Goal: Information Seeking & Learning: Learn about a topic

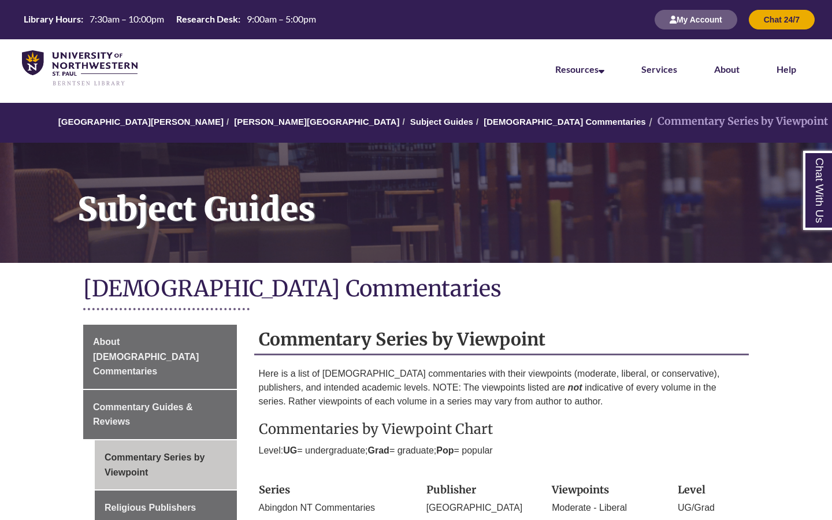
click at [366, 277] on h1 "[DEMOGRAPHIC_DATA] Commentaries" at bounding box center [416, 289] width 666 height 31
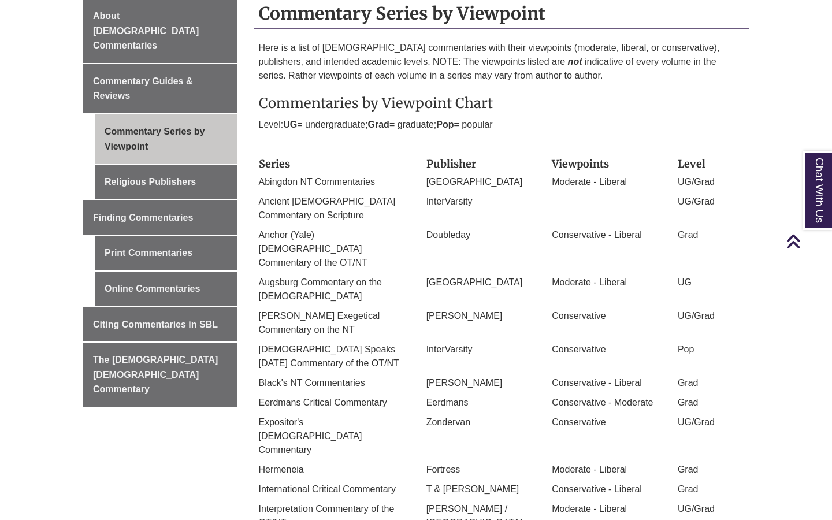
scroll to position [321, 0]
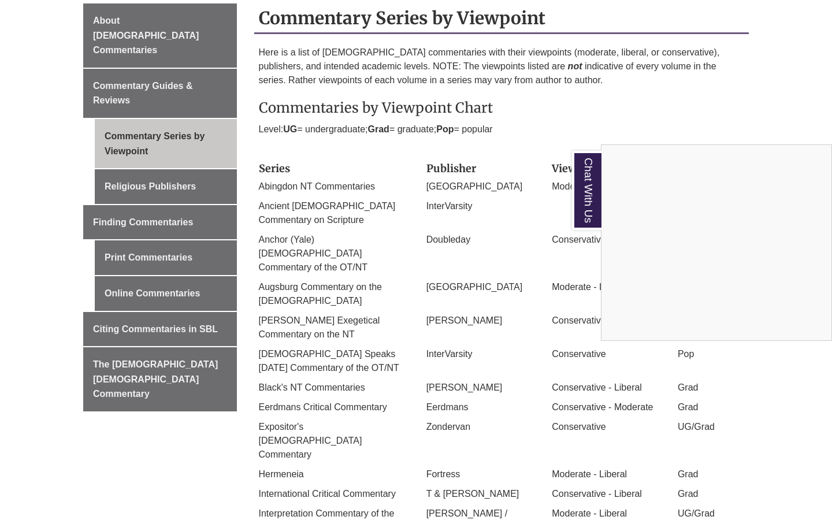
drag, startPoint x: 257, startPoint y: 101, endPoint x: 370, endPoint y: 229, distance: 171.5
click at [370, 229] on div "Chat With Us" at bounding box center [416, 260] width 832 height 520
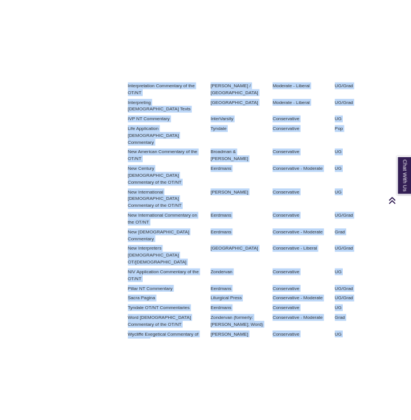
scroll to position [837, 0]
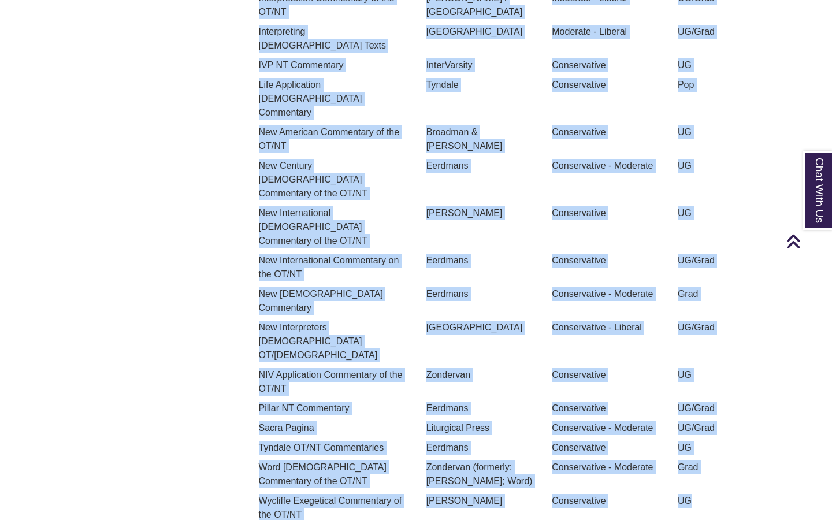
drag, startPoint x: 261, startPoint y: 107, endPoint x: 503, endPoint y: 361, distance: 351.0
click at [503, 361] on div "Here is a list of [DEMOGRAPHIC_DATA] commentaries with their viewpoints (modera…" at bounding box center [501, 28] width 495 height 997
copy div "Commentaries by Viewpoint Chart Level: UG = undergraduate; Grad = graduate; Pop…"
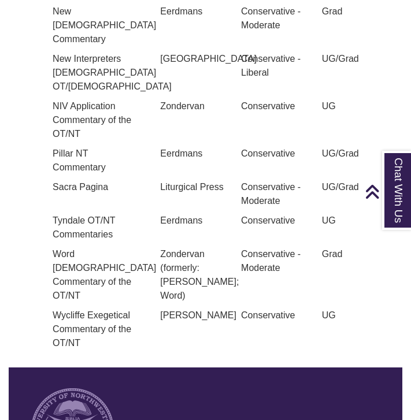
scroll to position [1707, 0]
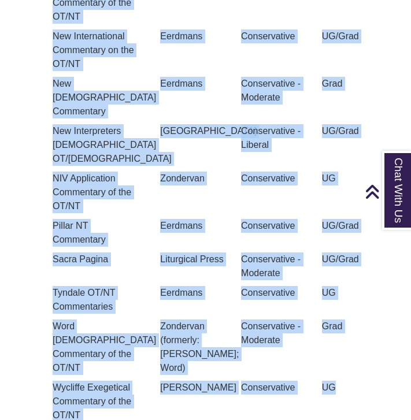
drag, startPoint x: 49, startPoint y: 63, endPoint x: 330, endPoint y: 211, distance: 317.9
copy div "Series Publisher Viewpoints Level Abingdon NT Commentaries Abingdon Moderate - …"
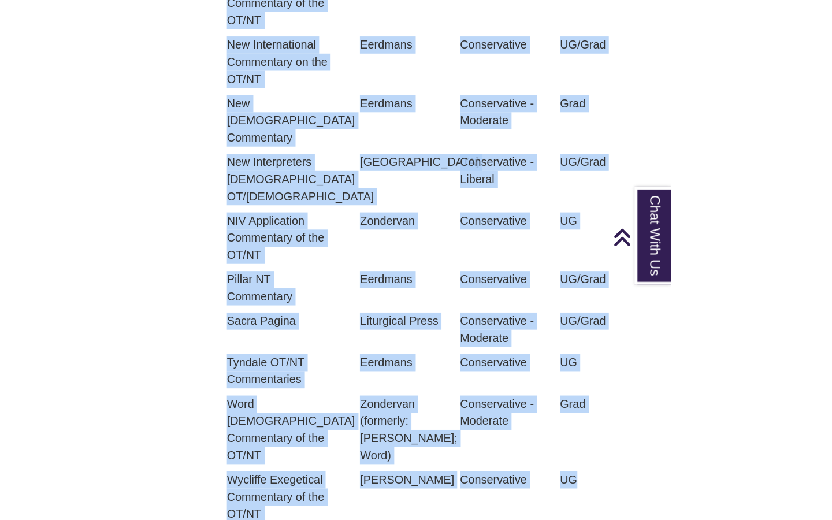
scroll to position [1071, 0]
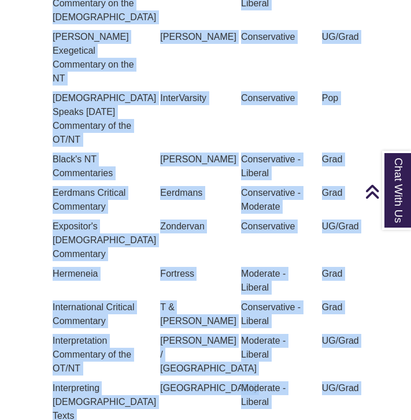
click at [152, 334] on div "[PERSON_NAME] / [GEOGRAPHIC_DATA]" at bounding box center [191, 357] width 81 height 47
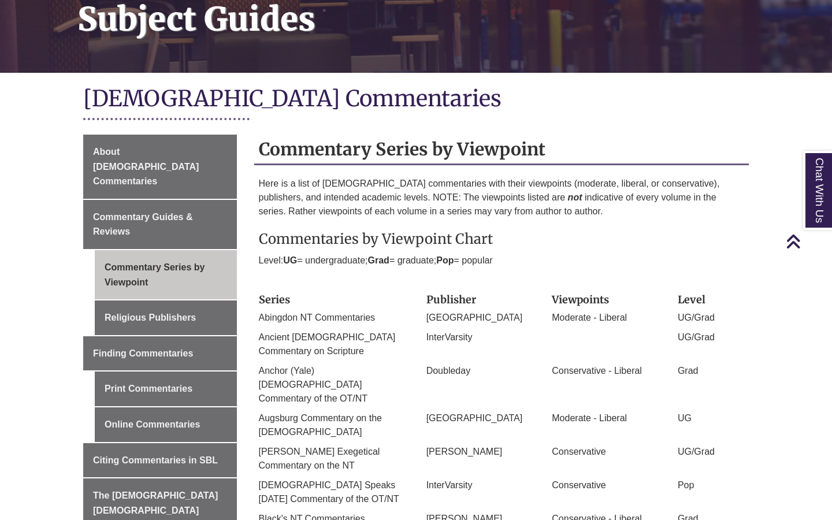
scroll to position [185, 0]
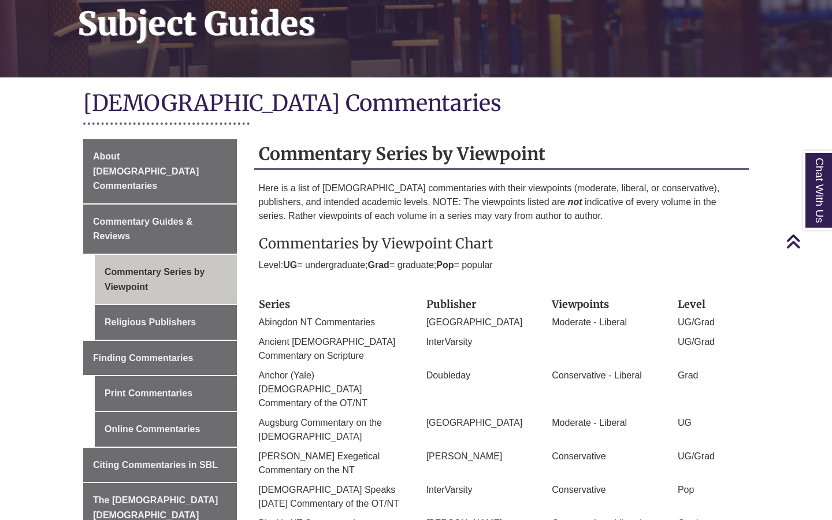
click at [537, 142] on h2 "Commentary Series by Viewpoint" at bounding box center [501, 154] width 495 height 31
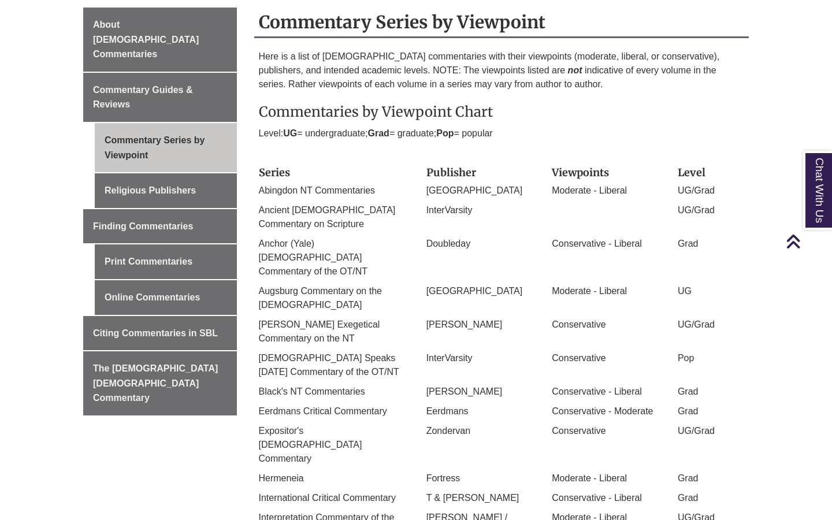
scroll to position [325, 0]
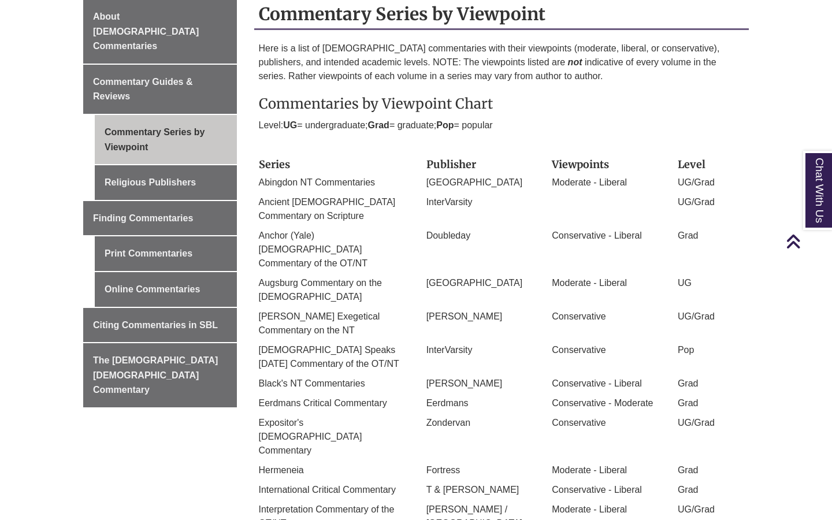
click at [258, 162] on div "Series" at bounding box center [334, 164] width 168 height 23
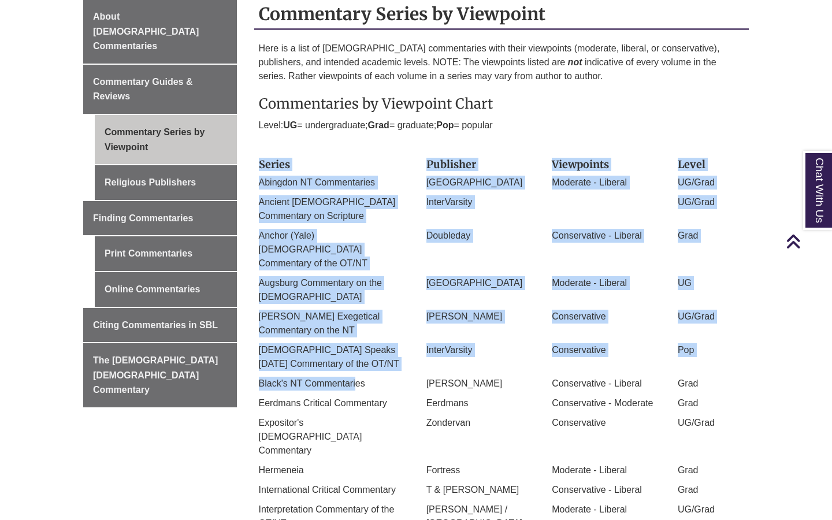
drag, startPoint x: 263, startPoint y: 162, endPoint x: 355, endPoint y: 358, distance: 216.1
click at [355, 377] on p "Black's NT Commentaries" at bounding box center [334, 384] width 150 height 14
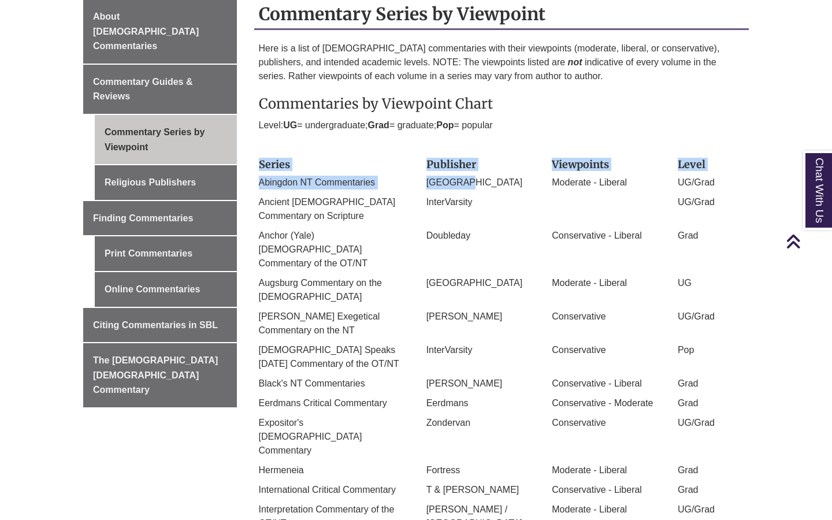
drag, startPoint x: 259, startPoint y: 162, endPoint x: 524, endPoint y: 174, distance: 265.4
click at [527, 172] on div "Publisher" at bounding box center [481, 164] width 126 height 23
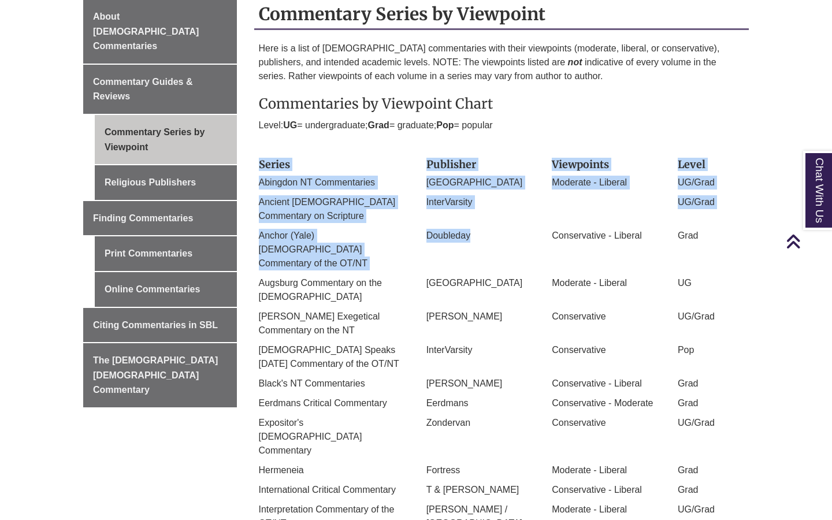
drag, startPoint x: 258, startPoint y: 154, endPoint x: 486, endPoint y: 225, distance: 239.8
click at [487, 224] on div "Ancient [DEMOGRAPHIC_DATA] Commentary on Scripture InterVarsity UG/Grad" at bounding box center [501, 212] width 503 height 34
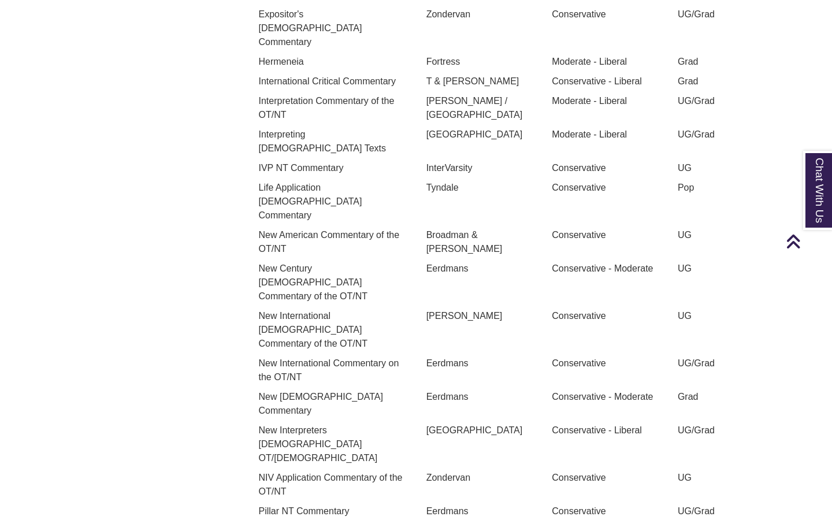
scroll to position [733, 0]
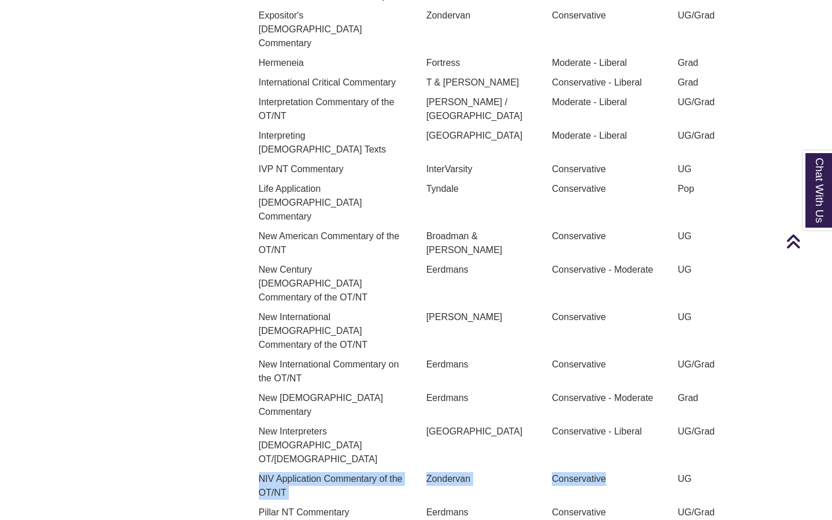
drag, startPoint x: 262, startPoint y: 322, endPoint x: 645, endPoint y: 330, distance: 383.2
click at [645, 472] on div "NIV Application Commentary of the OT/NT Zondervan Conservative UG" at bounding box center [501, 489] width 503 height 34
click at [645, 472] on p "Conservative" at bounding box center [606, 479] width 109 height 14
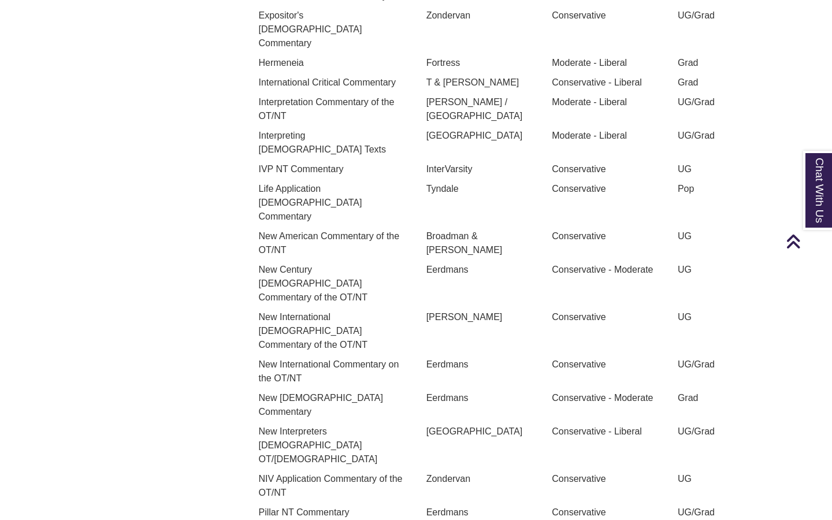
click at [257, 472] on div "NIV Application Commentary of the OT/NT" at bounding box center [334, 489] width 168 height 34
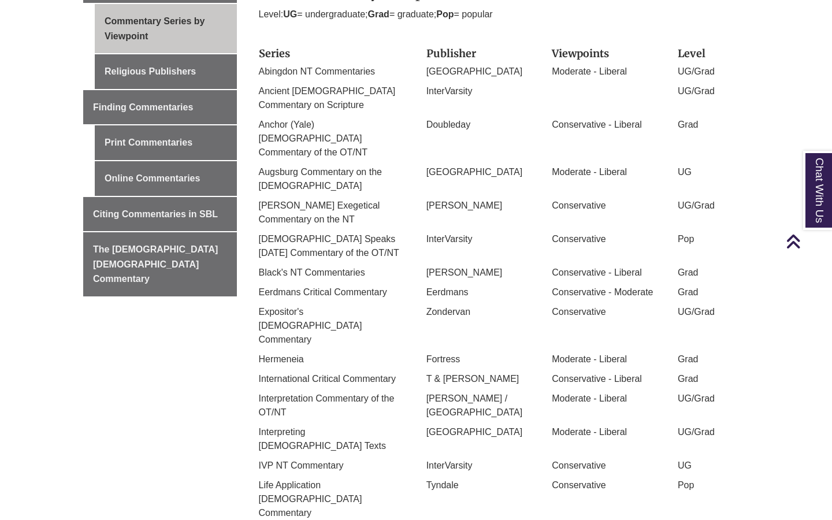
scroll to position [434, 0]
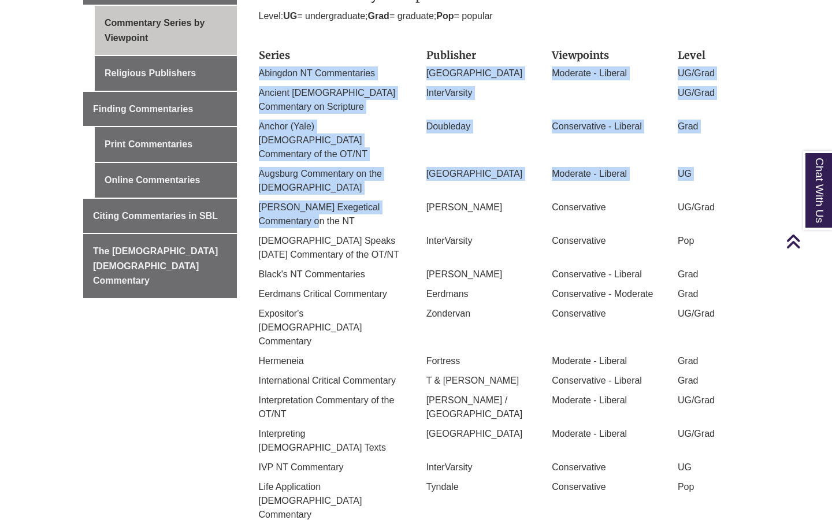
drag, startPoint x: 259, startPoint y: 69, endPoint x: 327, endPoint y: 196, distance: 144.5
click at [327, 196] on div "Series Publisher Viewpoints Level Abingdon NT Commentaries Abingdon Moderate - …" at bounding box center [502, 487] width 486 height 886
click at [326, 200] on p "[PERSON_NAME] Exegetical Commentary on the NT" at bounding box center [334, 214] width 150 height 28
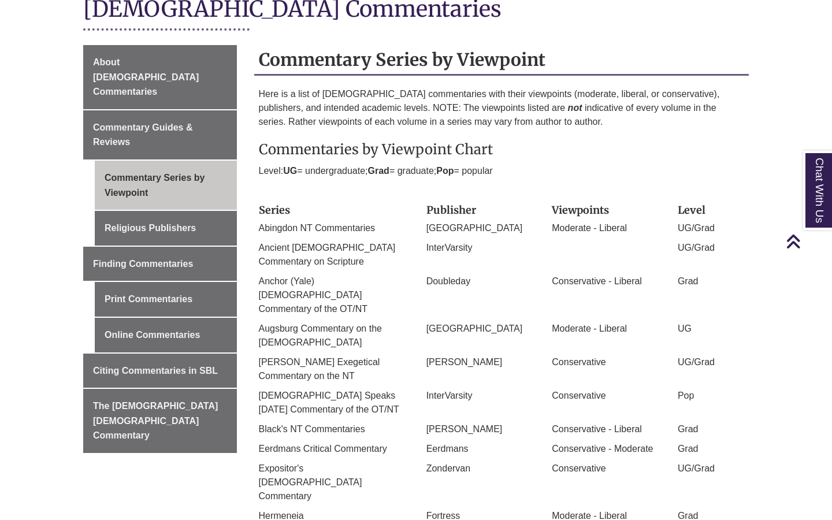
scroll to position [274, 0]
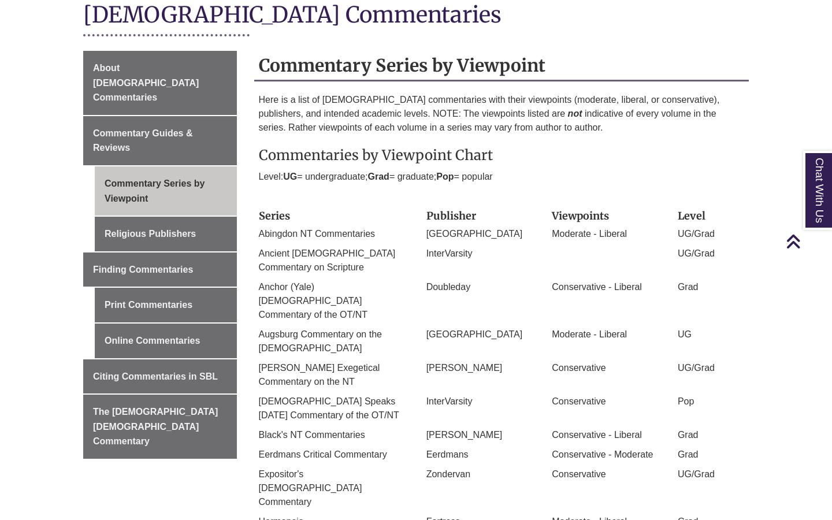
click at [788, 243] on icon "Back to Top" at bounding box center [793, 241] width 15 height 17
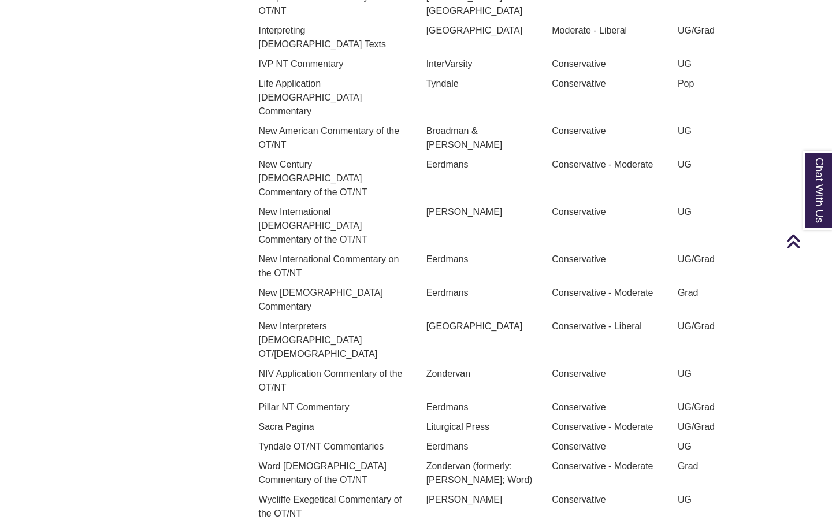
scroll to position [842, 0]
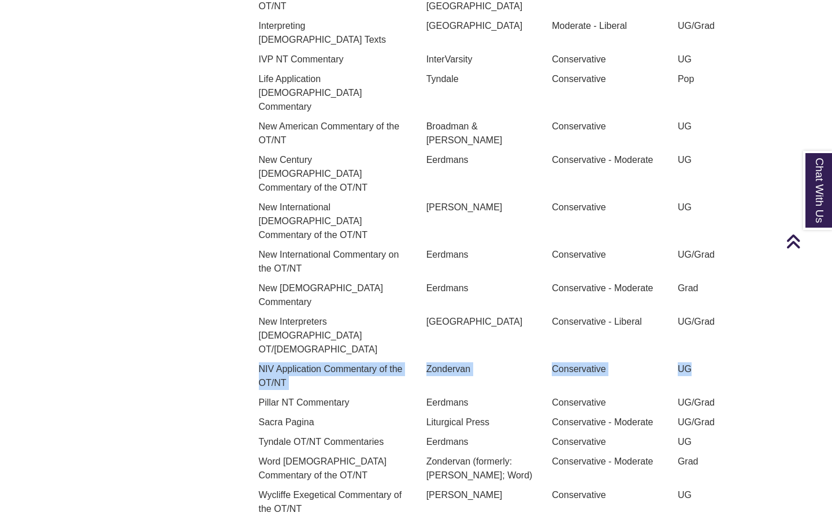
drag, startPoint x: 259, startPoint y: 216, endPoint x: 705, endPoint y: 233, distance: 445.8
click at [705, 362] on div "NIV Application Commentary of the OT/NT Zondervan Conservative UG" at bounding box center [501, 379] width 503 height 34
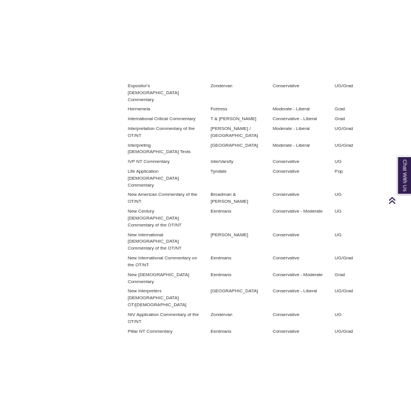
scroll to position [737, 0]
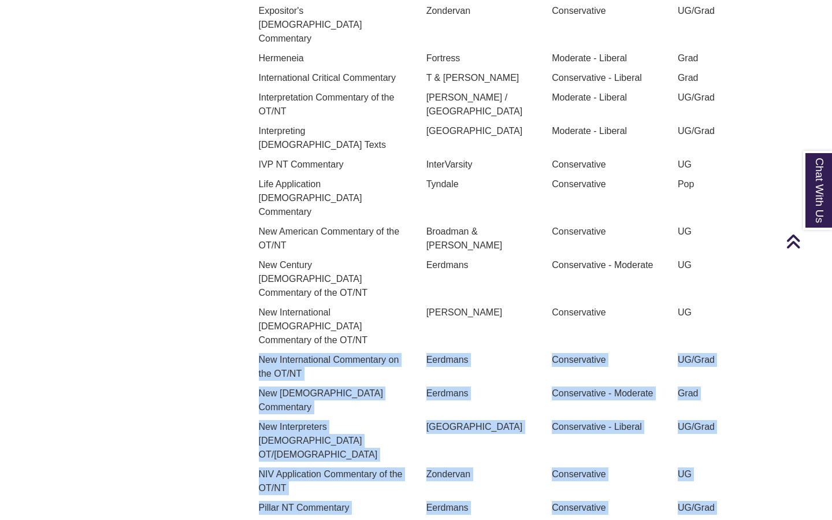
drag, startPoint x: 257, startPoint y: 233, endPoint x: 753, endPoint y: 237, distance: 496.3
click at [753, 237] on div "Commentary Series by Viewpoint Here is a list of [DEMOGRAPHIC_DATA] commentarie…" at bounding box center [502, 112] width 512 height 1051
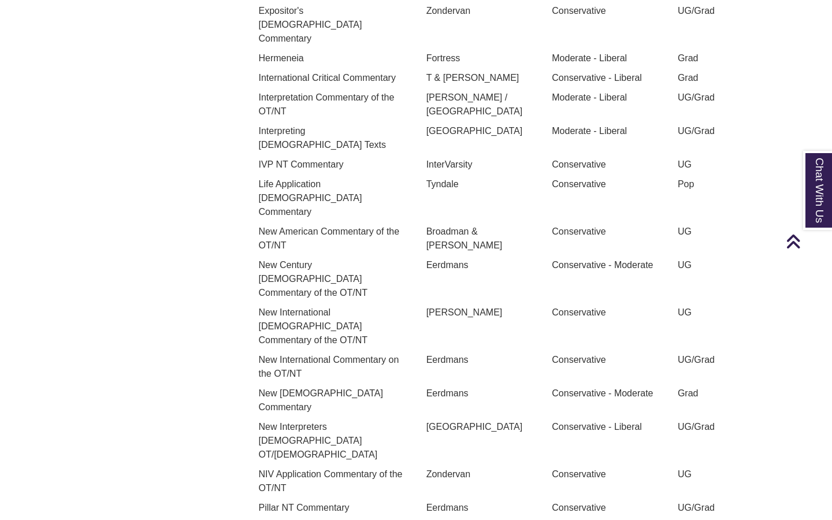
click at [678, 353] on p "UG/Grad" at bounding box center [711, 360] width 66 height 14
drag, startPoint x: 259, startPoint y: 233, endPoint x: 478, endPoint y: 233, distance: 219.6
click at [478, 353] on div "New International Commentary on the OT/NT Eerdmans Conservative UG/Grad" at bounding box center [501, 370] width 503 height 34
copy div "New International Commentary on the OT/NT [PERSON_NAME]"
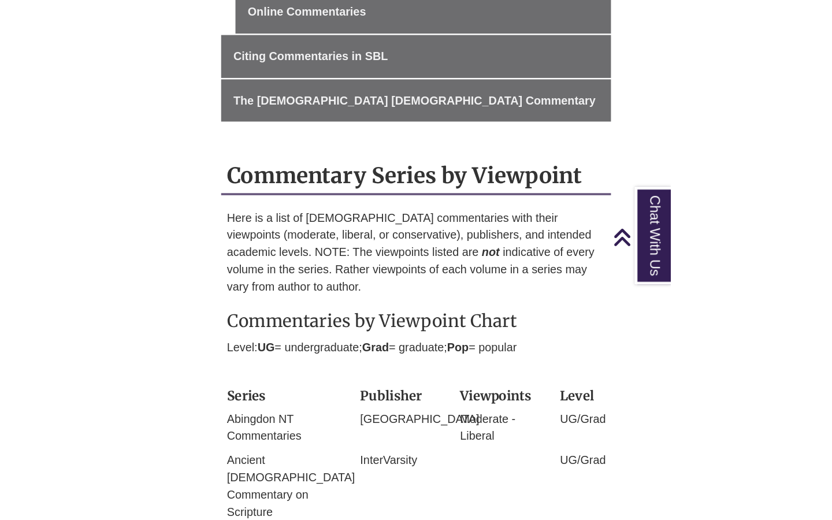
scroll to position [548, 0]
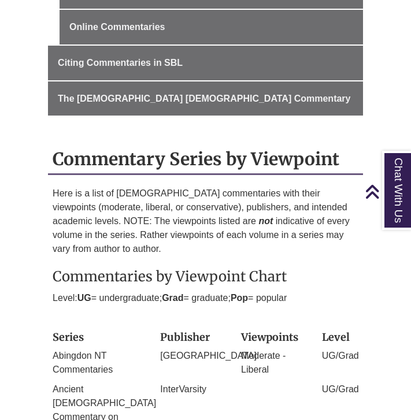
drag, startPoint x: 53, startPoint y: 226, endPoint x: 303, endPoint y: 252, distance: 251.5
click at [303, 252] on div "Here is a list of [DEMOGRAPHIC_DATA] commentaries with their viewpoints (modera…" at bounding box center [206, 256] width 306 height 139
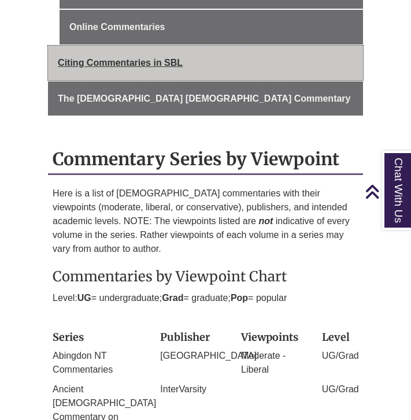
copy div "Commentaries by Viewpoint Chart Level: UG = undergraduate; Grad = graduate; Pop…"
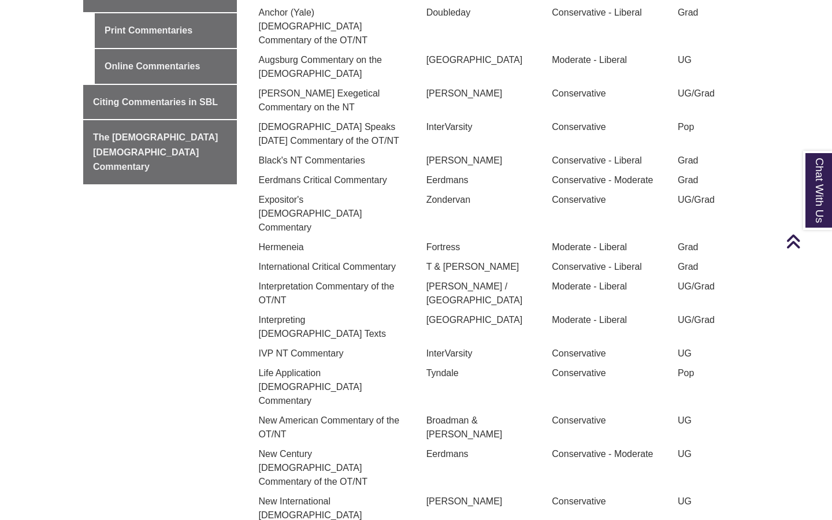
click at [432, 260] on div "T & [PERSON_NAME]" at bounding box center [481, 270] width 126 height 20
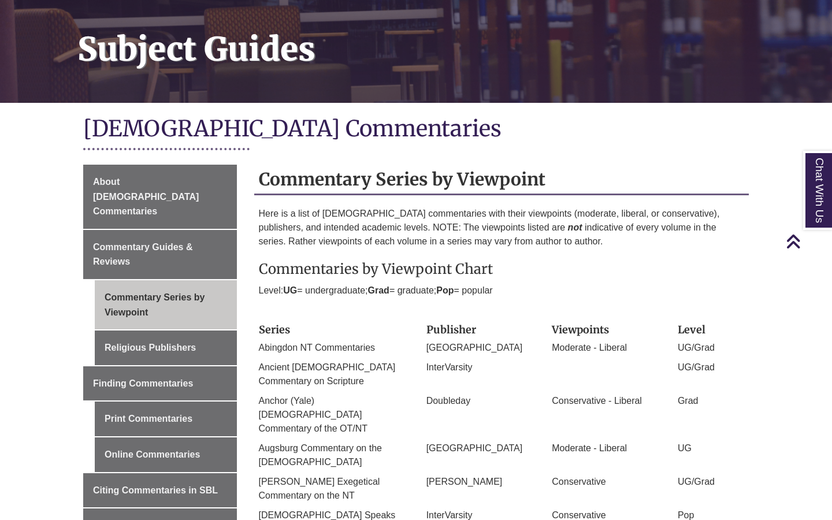
scroll to position [147, 0]
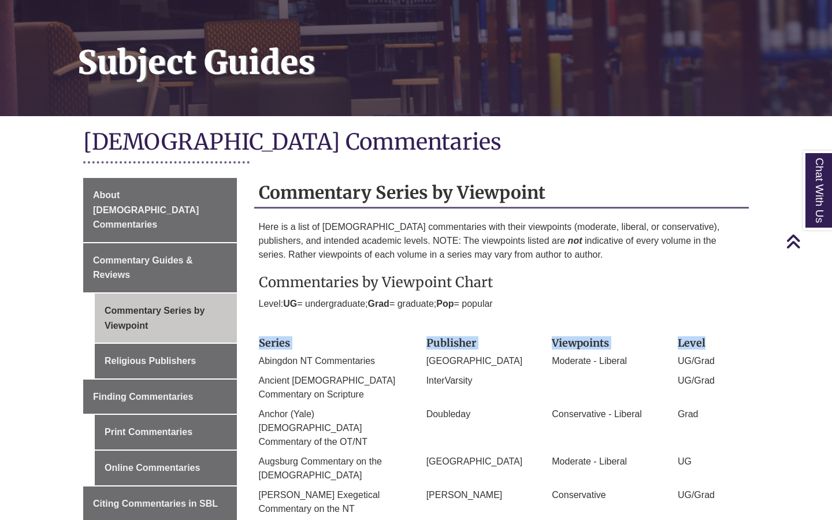
drag, startPoint x: 259, startPoint y: 339, endPoint x: 730, endPoint y: 346, distance: 470.4
click at [730, 346] on div "Series Publisher Viewpoints Level" at bounding box center [501, 343] width 503 height 23
copy div "Series Publisher Viewpoints Level"
click at [291, 326] on div at bounding box center [502, 324] width 486 height 15
drag, startPoint x: 263, startPoint y: 328, endPoint x: 726, endPoint y: 309, distance: 463.8
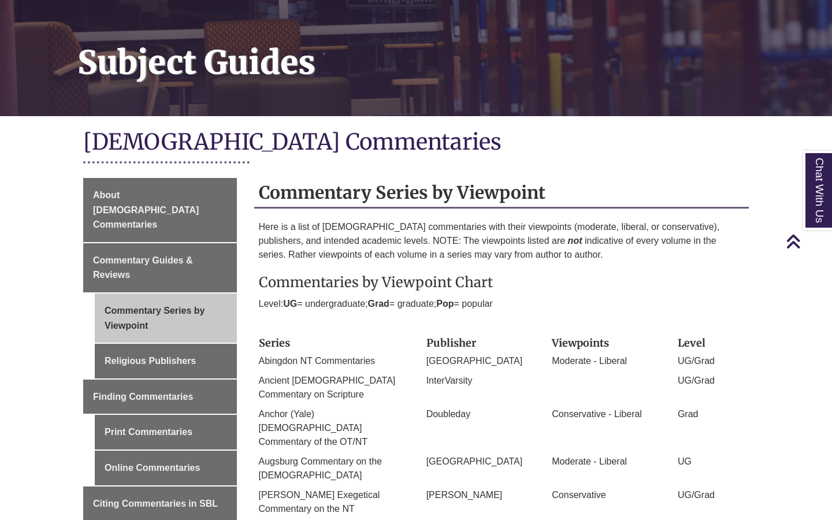
click at [726, 309] on div "Here is a list of [DEMOGRAPHIC_DATA] commentaries with their viewpoints (modera…" at bounding box center [502, 276] width 486 height 112
click at [687, 311] on div "Here is a list of [DEMOGRAPHIC_DATA] commentaries with their viewpoints (modera…" at bounding box center [502, 276] width 486 height 112
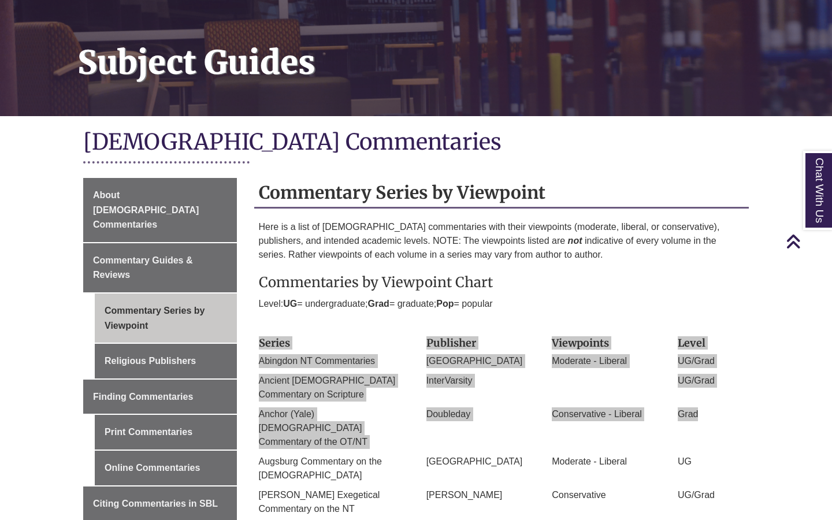
drag, startPoint x: 262, startPoint y: 336, endPoint x: 551, endPoint y: 415, distance: 299.7
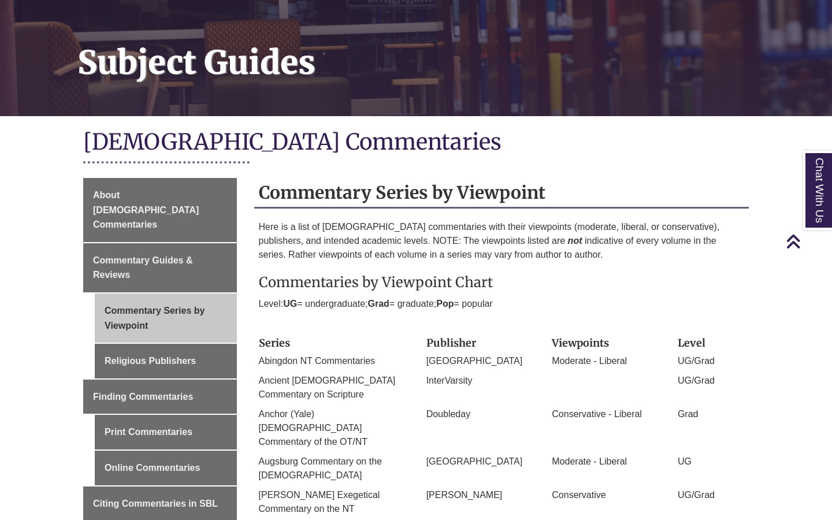
click at [551, 415] on div "Conservative - Liberal" at bounding box center [606, 417] width 126 height 20
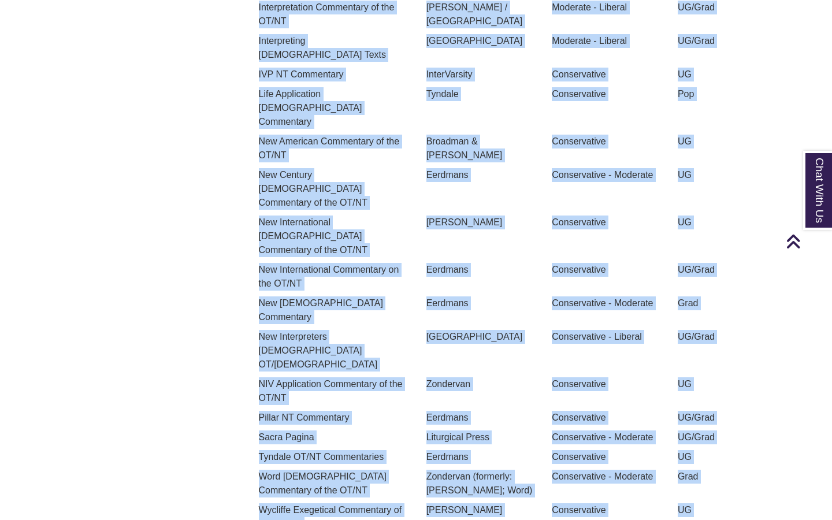
drag, startPoint x: 261, startPoint y: 338, endPoint x: 461, endPoint y: 519, distance: 270.0
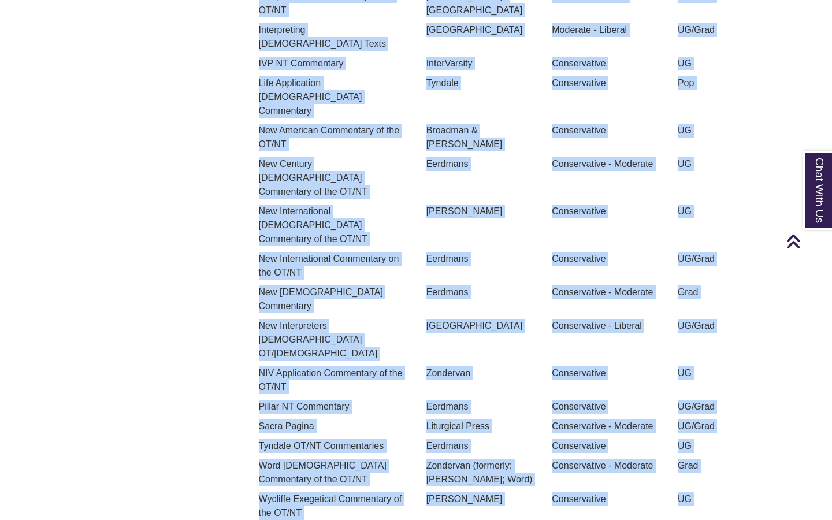
copy body "Series Publisher Viewpoints Level Abingdon NT Commentaries Abingdon Moderate - …"
